Goal: Find specific page/section: Locate a particular part of the current website

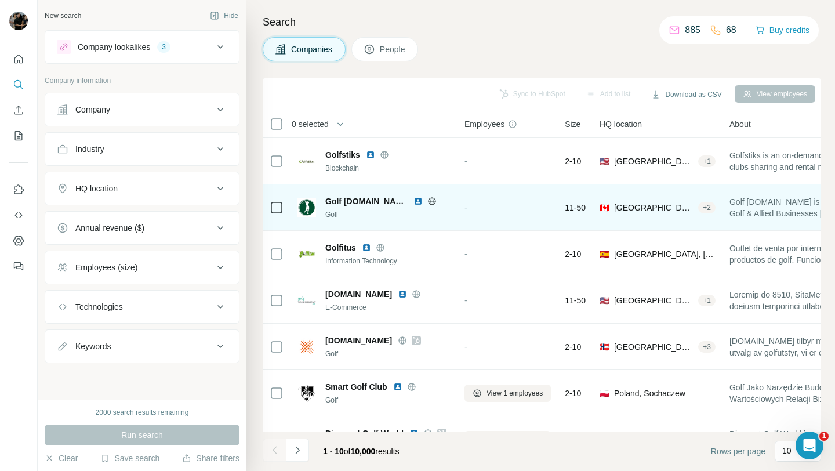
click at [429, 204] on icon at bounding box center [432, 201] width 8 height 8
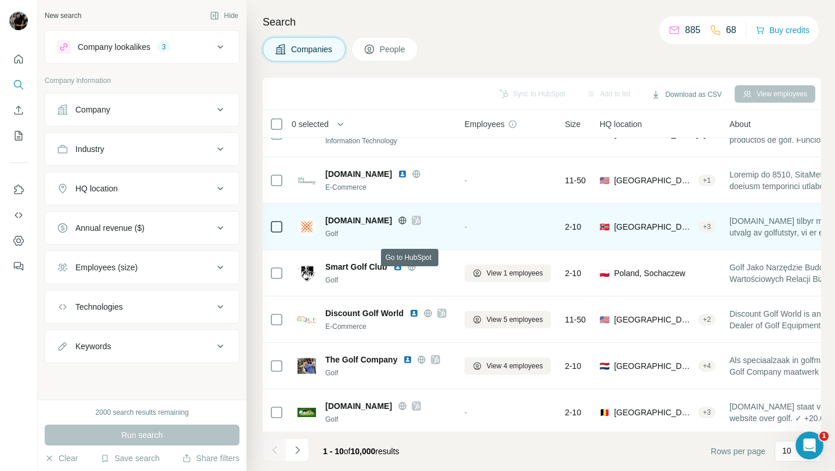
scroll to position [119, 0]
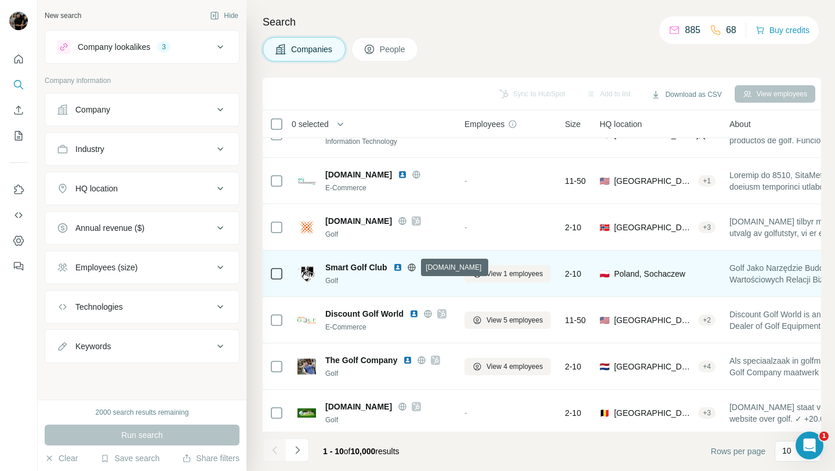
click at [410, 268] on icon at bounding box center [411, 267] width 9 height 9
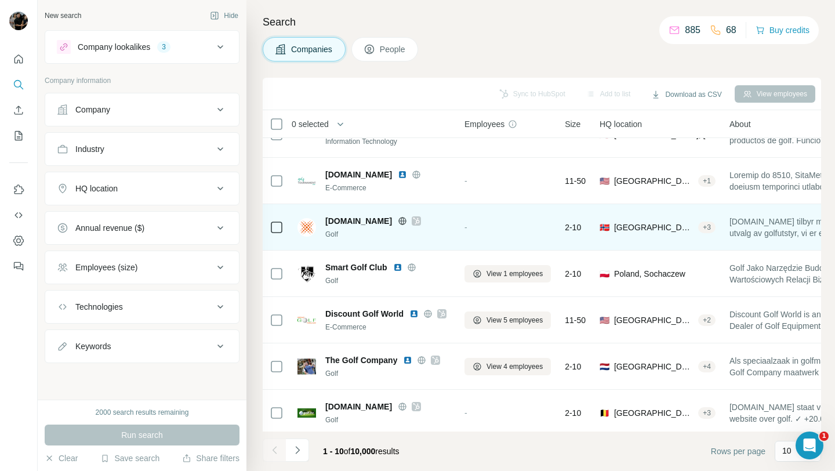
scroll to position [171, 0]
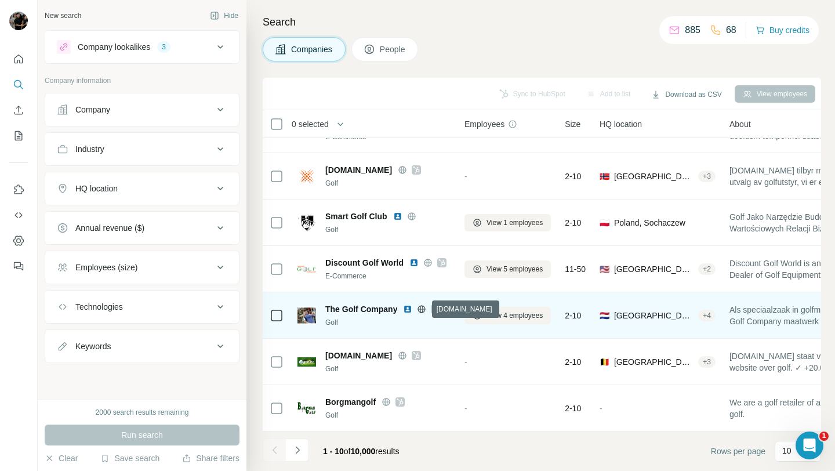
click at [419, 309] on icon at bounding box center [421, 309] width 9 height 9
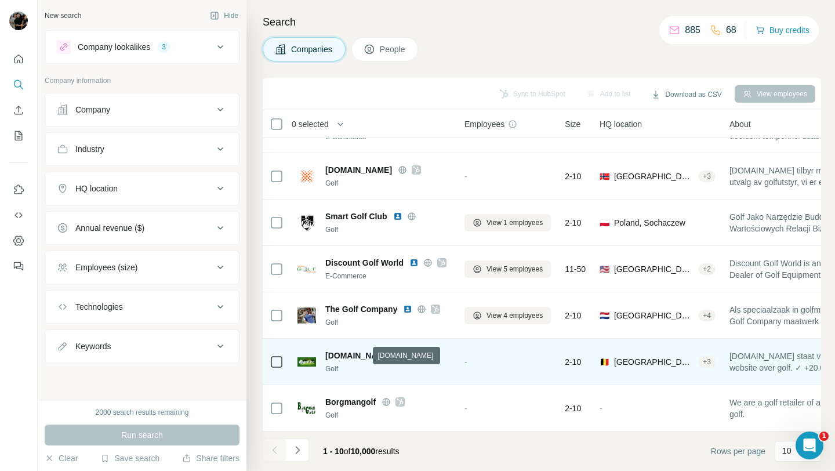
click at [401, 355] on icon at bounding box center [402, 355] width 3 height 8
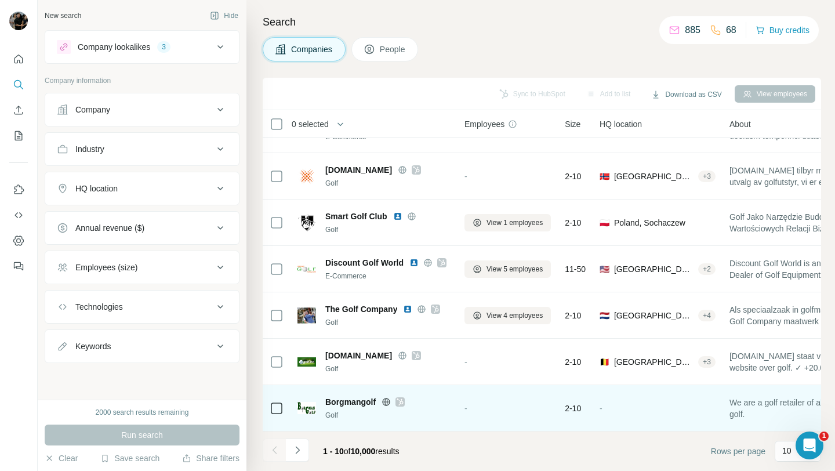
click at [385, 404] on icon at bounding box center [387, 402] width 8 height 8
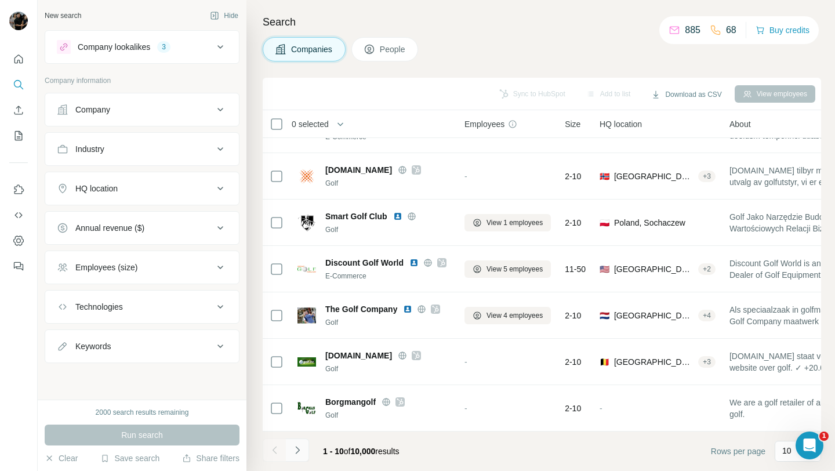
click at [298, 452] on icon "Navigate to next page" at bounding box center [298, 450] width 12 height 12
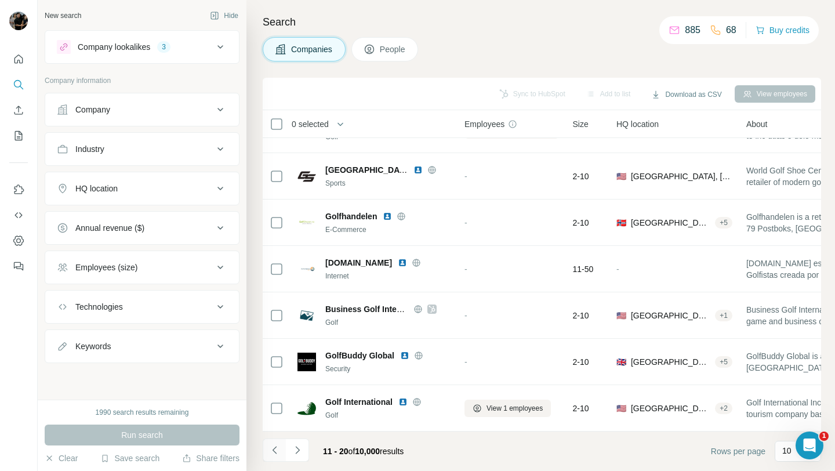
click at [273, 449] on icon "Navigate to previous page" at bounding box center [274, 450] width 4 height 8
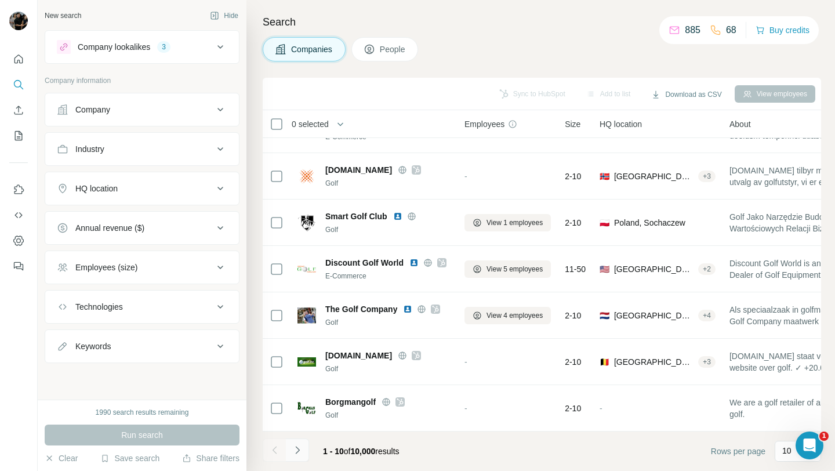
click at [302, 449] on icon "Navigate to next page" at bounding box center [298, 450] width 12 height 12
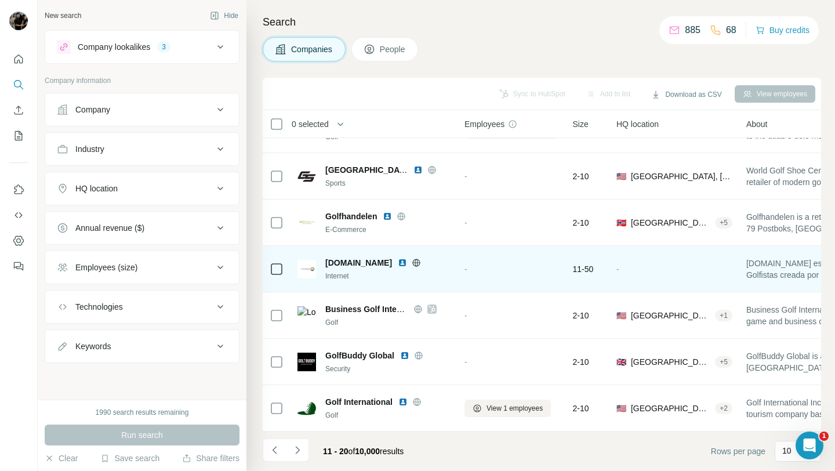
scroll to position [0, 0]
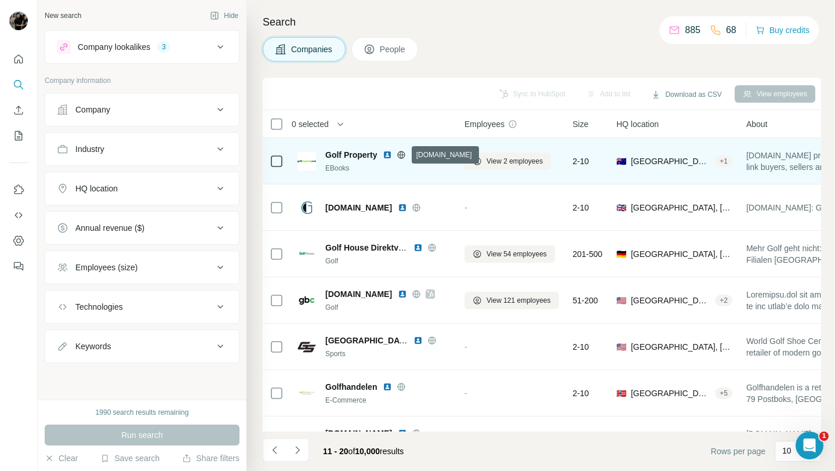
click at [401, 155] on icon at bounding box center [401, 154] width 9 height 9
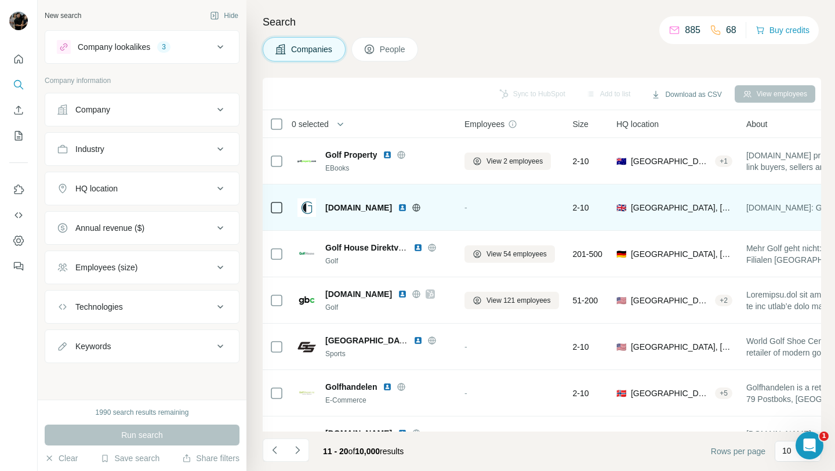
click at [412, 209] on icon at bounding box center [416, 207] width 9 height 9
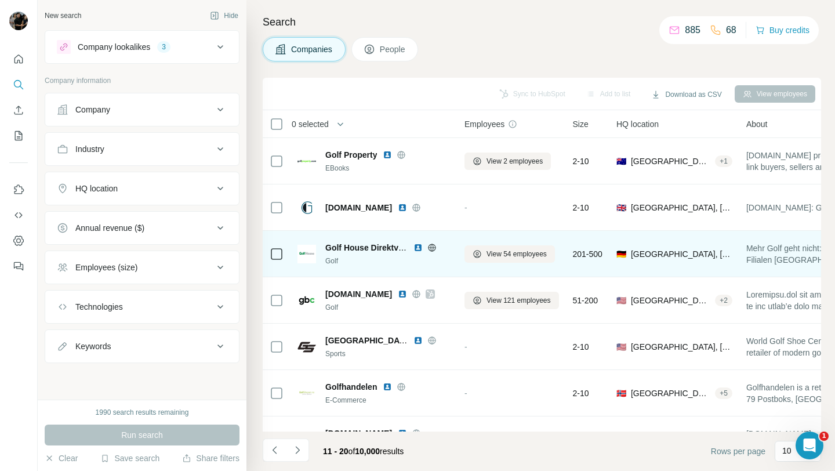
click at [433, 249] on icon at bounding box center [431, 248] width 3 height 8
